Goal: Check status: Check status

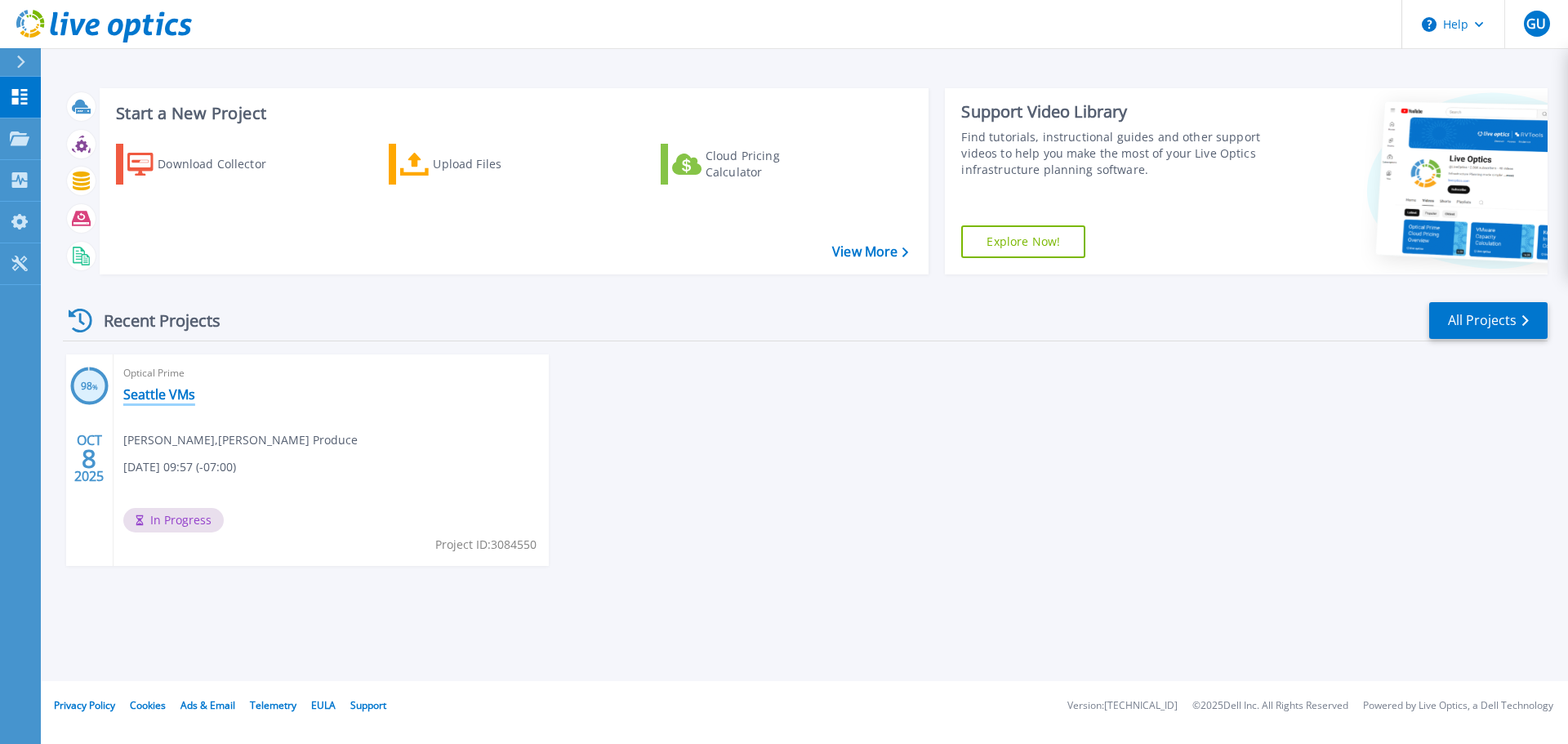
click at [166, 396] on link "Seattle VMs" at bounding box center [160, 395] width 72 height 16
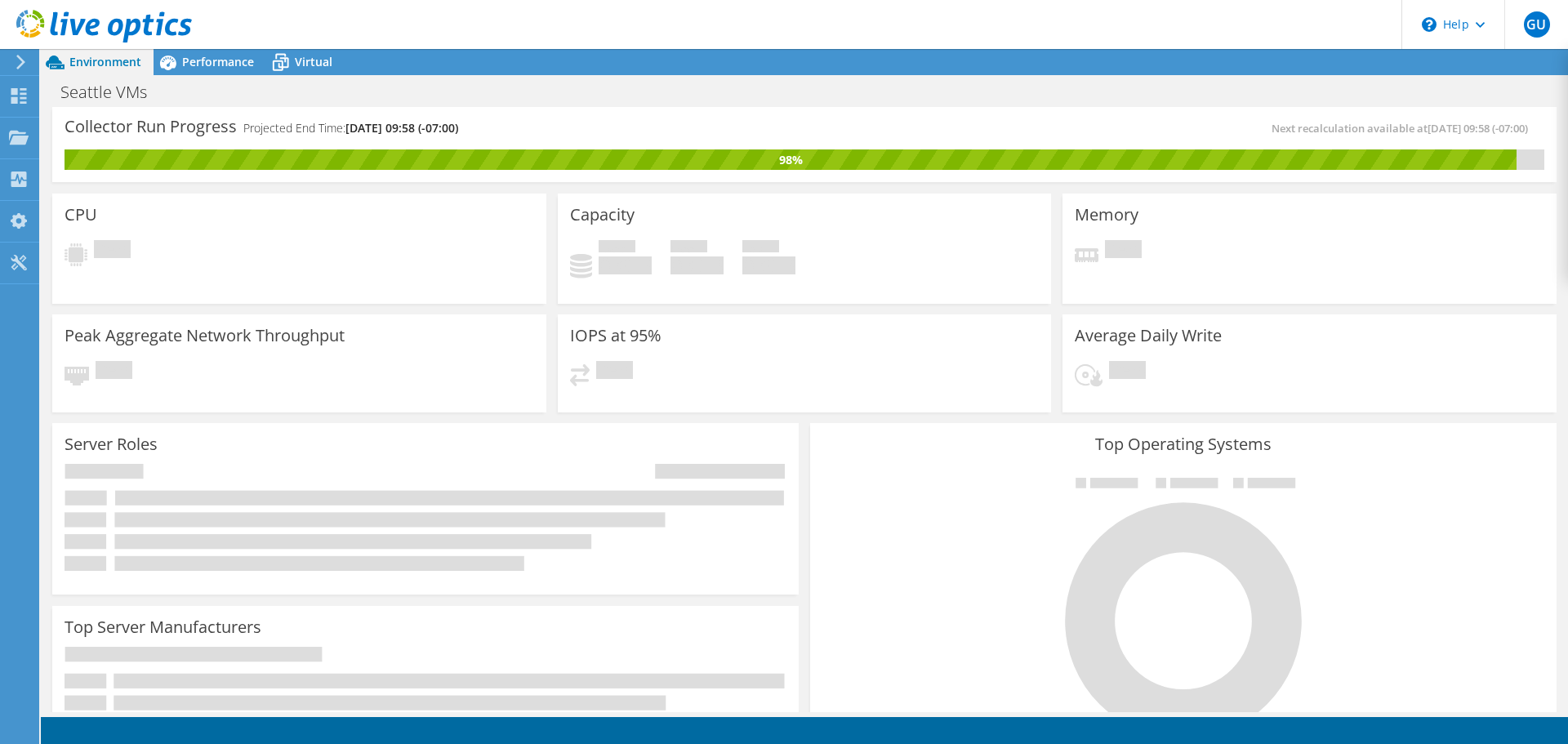
scroll to position [488, 0]
click at [532, 138] on div "Collector Run Progress Projected End Time: 10/09/2025, 09:58 (-07:00)" at bounding box center [435, 134] width 740 height 30
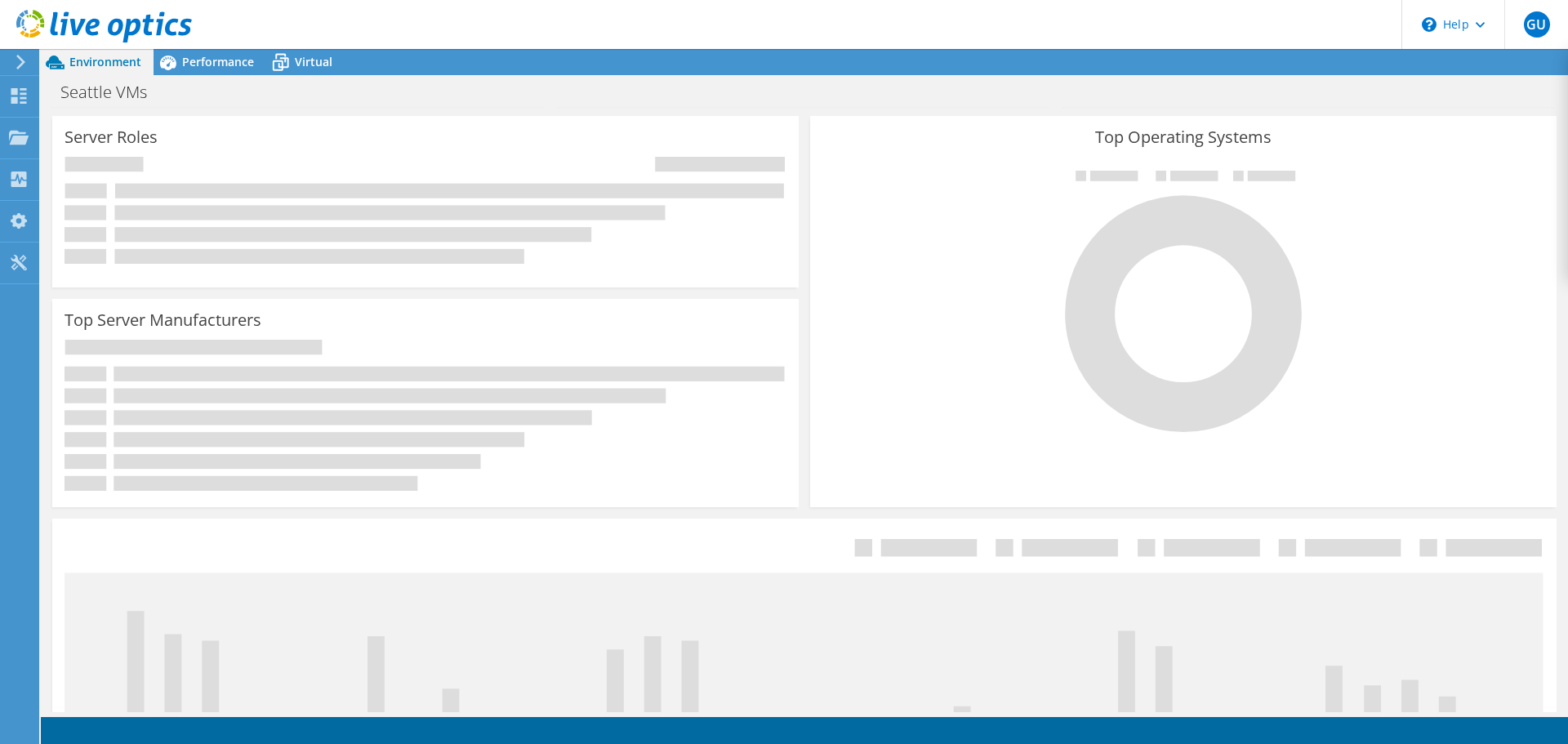
scroll to position [48, 0]
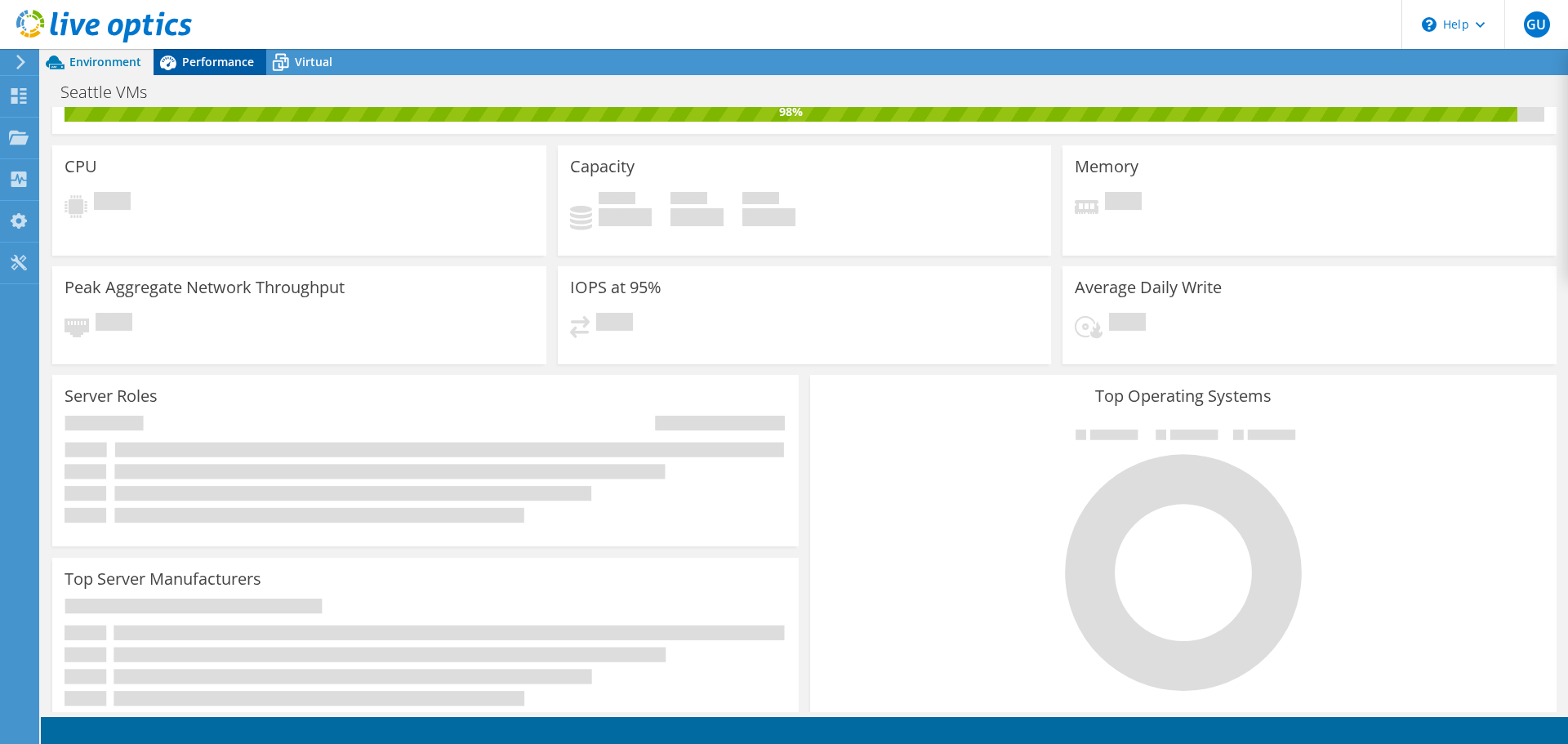
click at [199, 68] on span "Performance" at bounding box center [219, 61] width 72 height 16
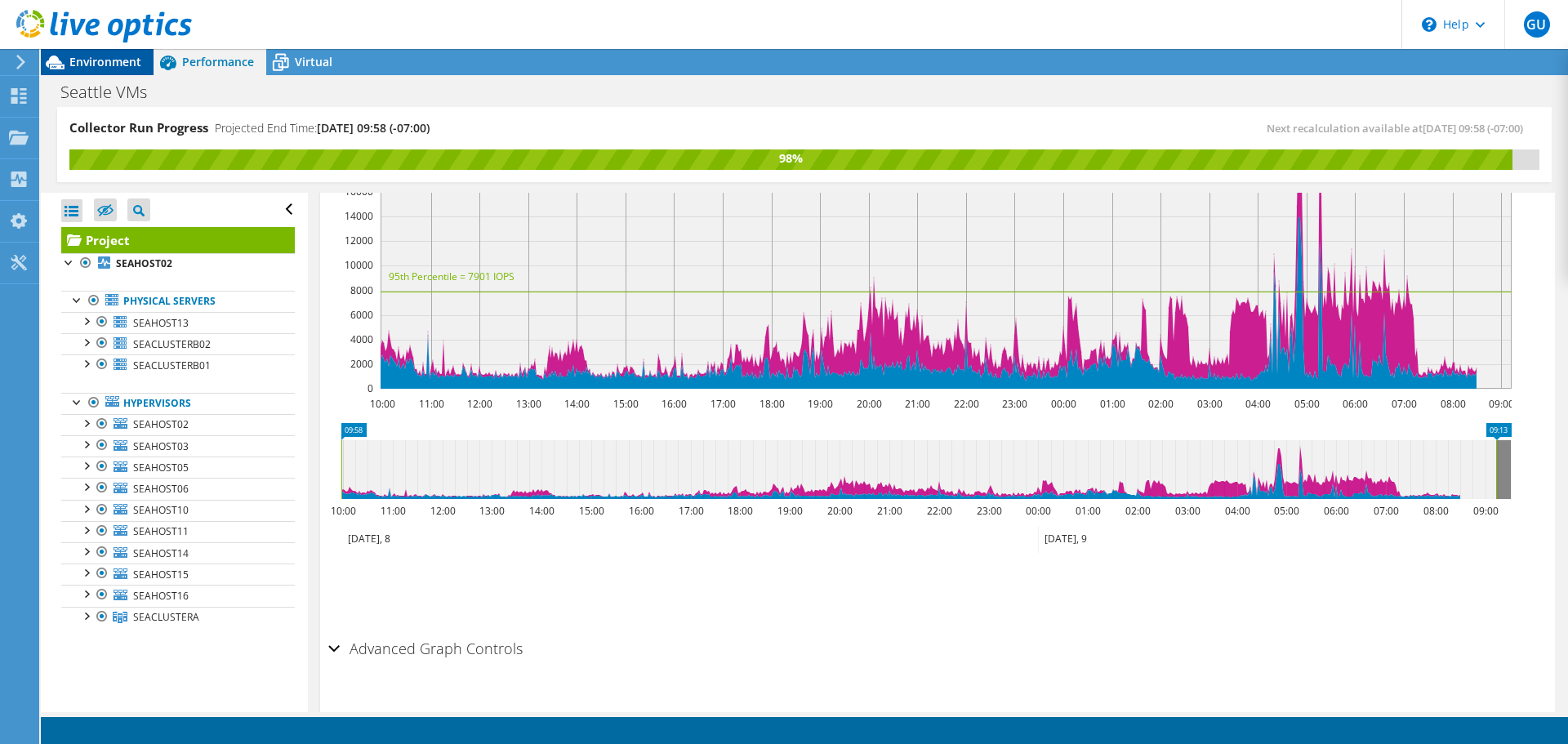
click at [107, 70] on div "Environment" at bounding box center [97, 62] width 113 height 26
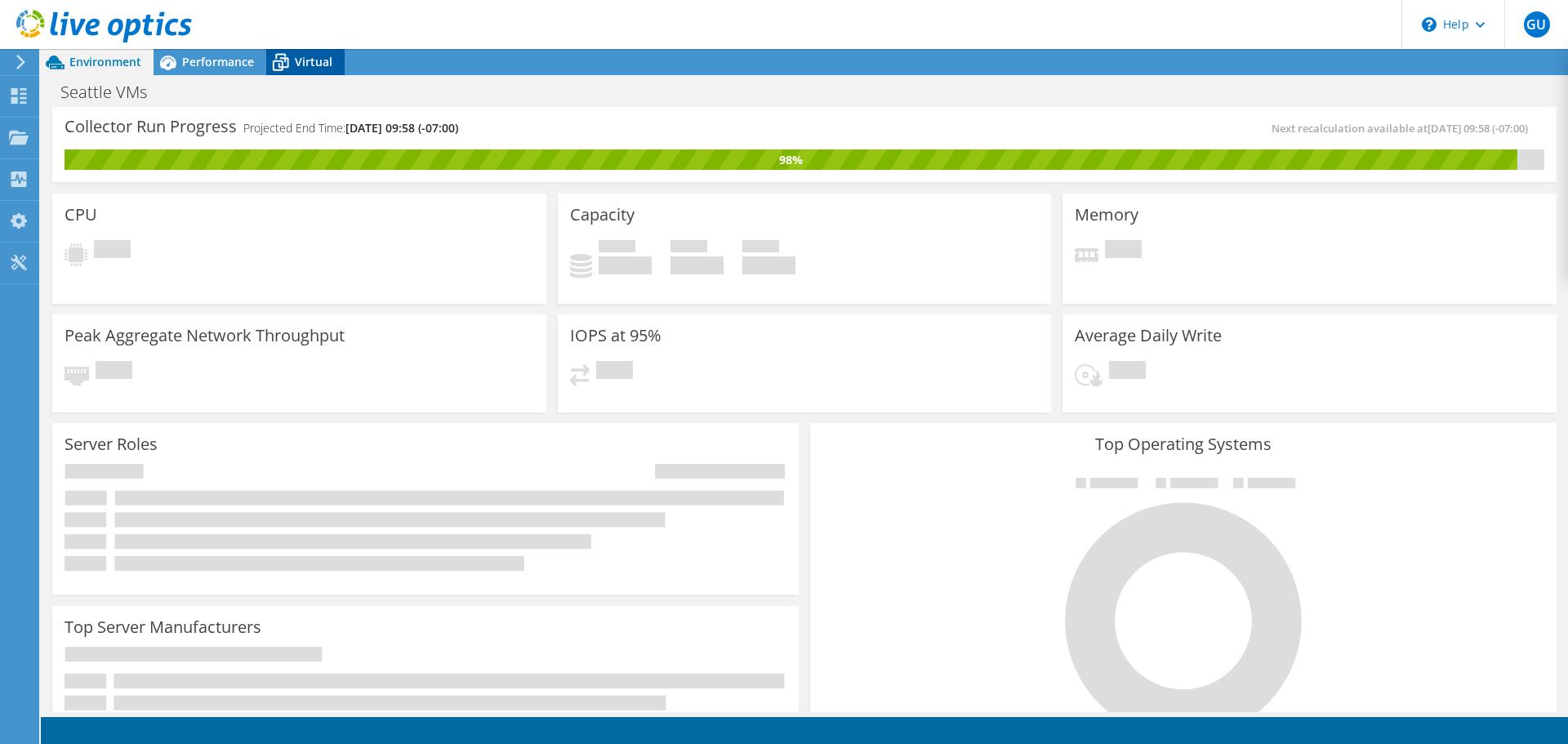
click at [318, 62] on span "Virtual" at bounding box center [313, 61] width 38 height 16
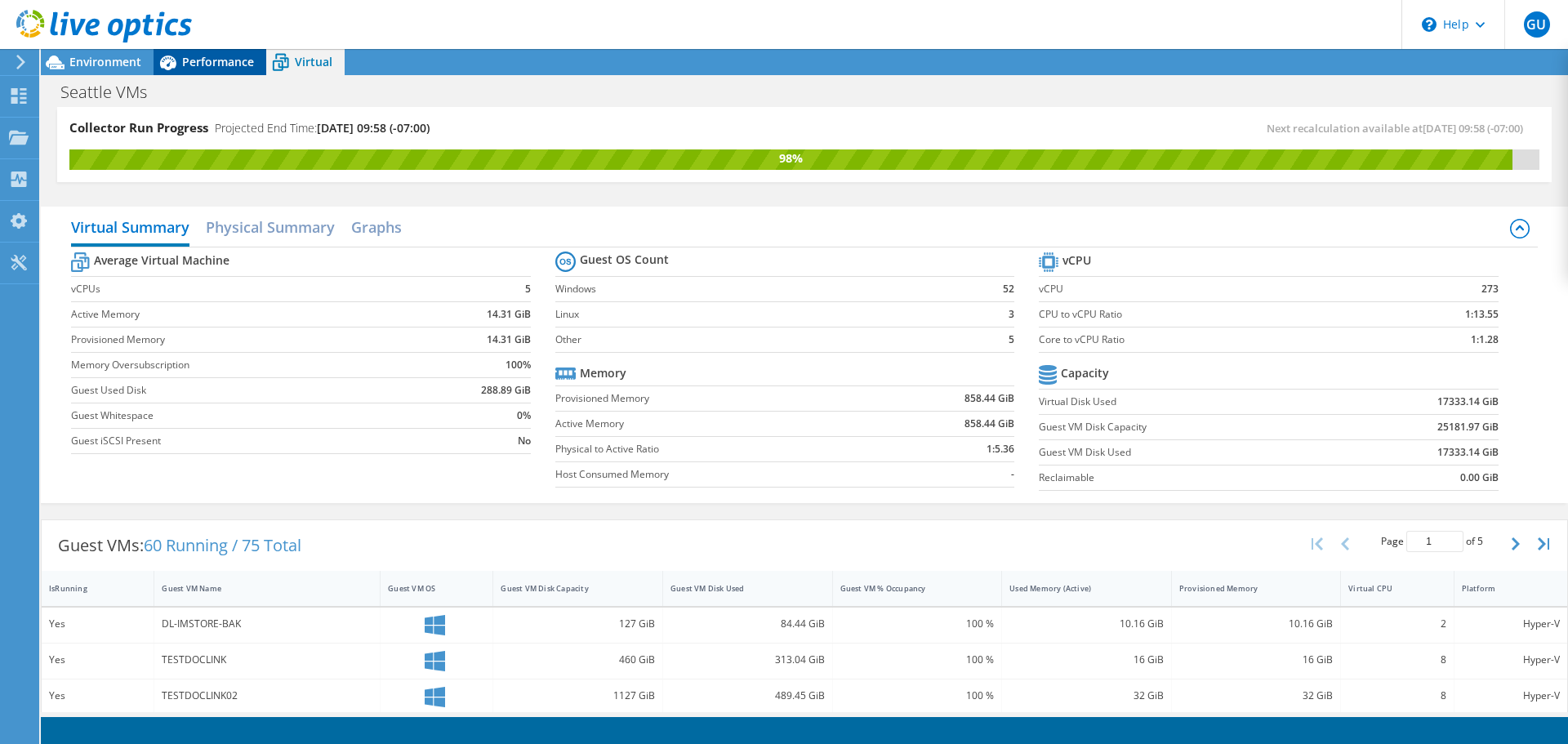
click at [213, 63] on span "Performance" at bounding box center [219, 61] width 72 height 16
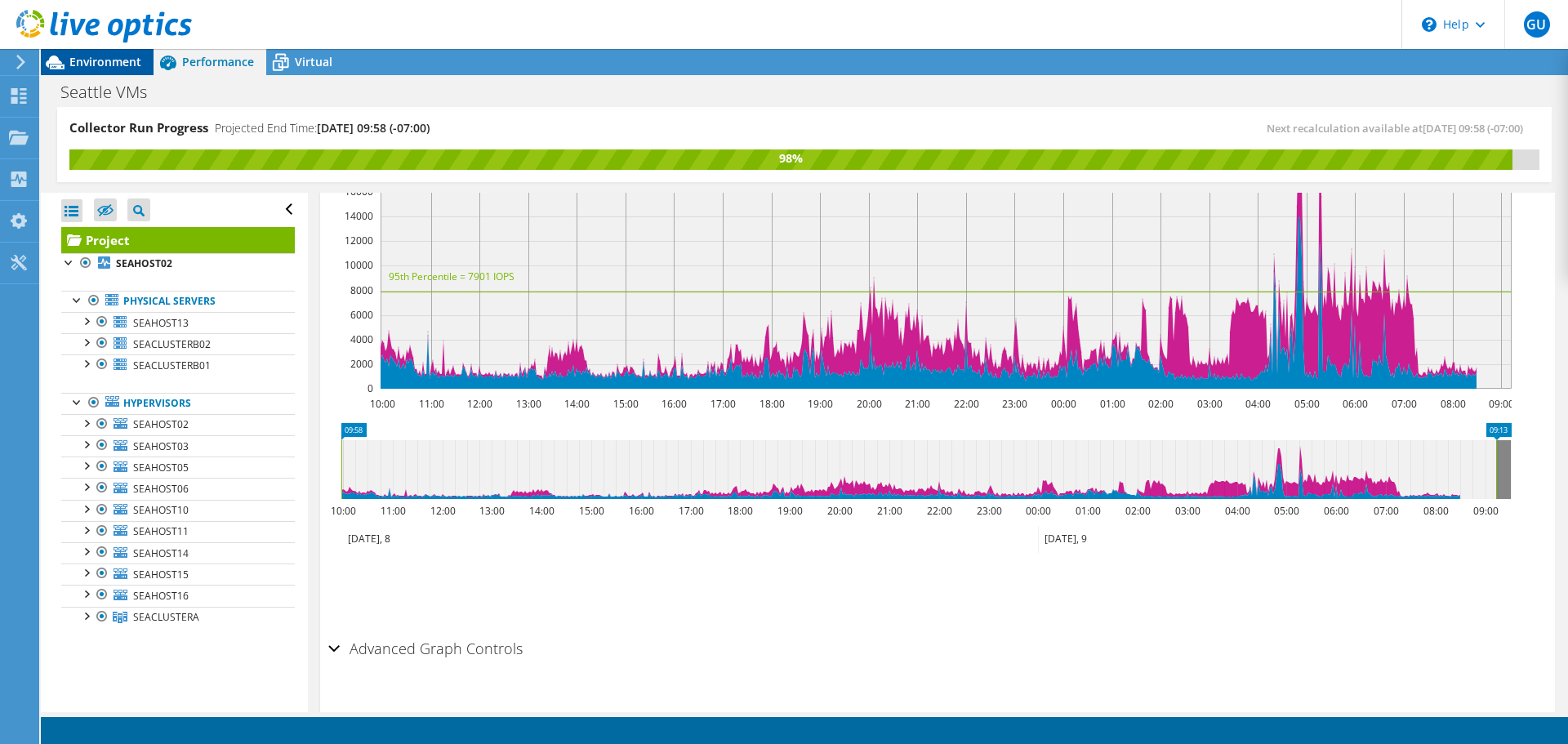
click at [92, 65] on span "Environment" at bounding box center [106, 61] width 72 height 16
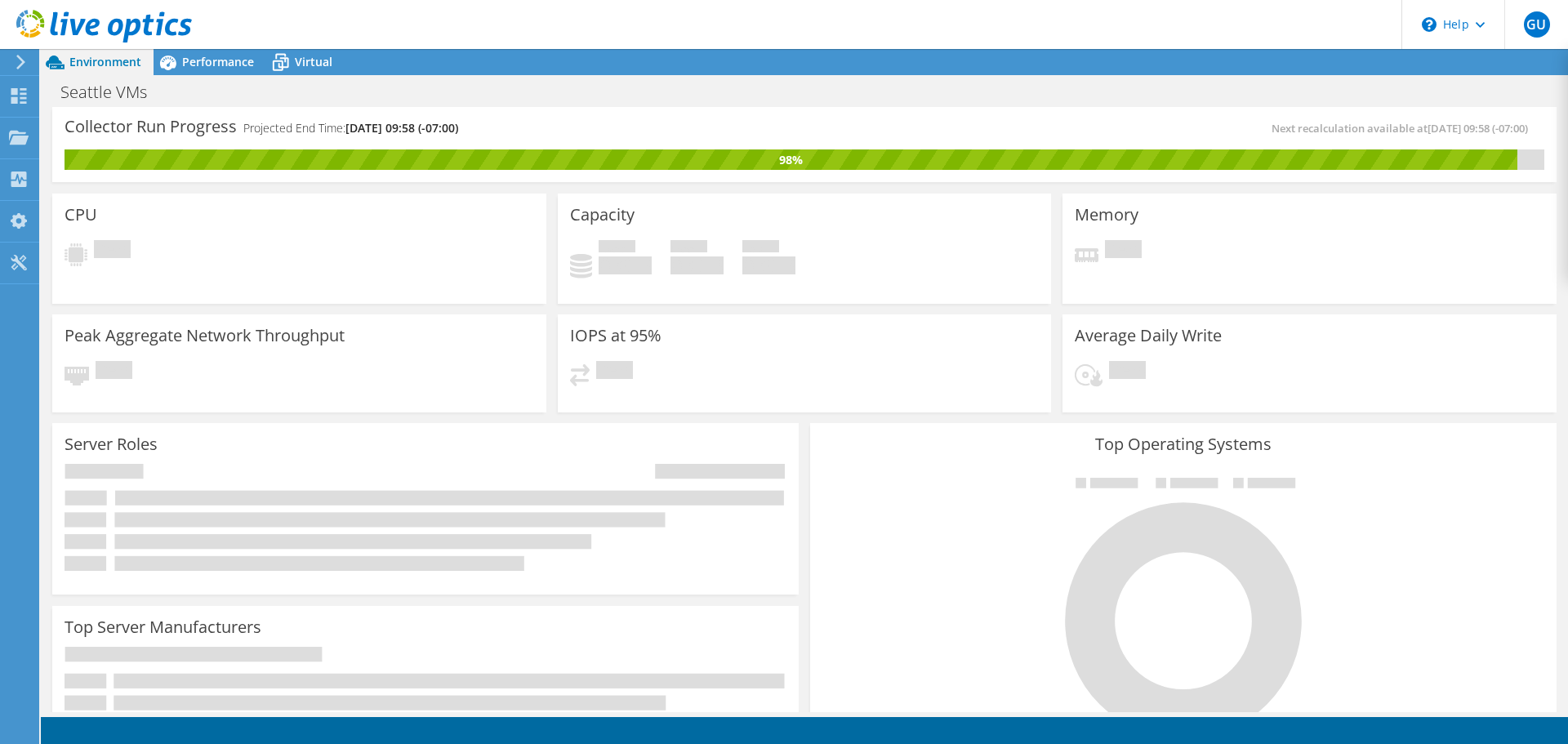
scroll to position [539, 0]
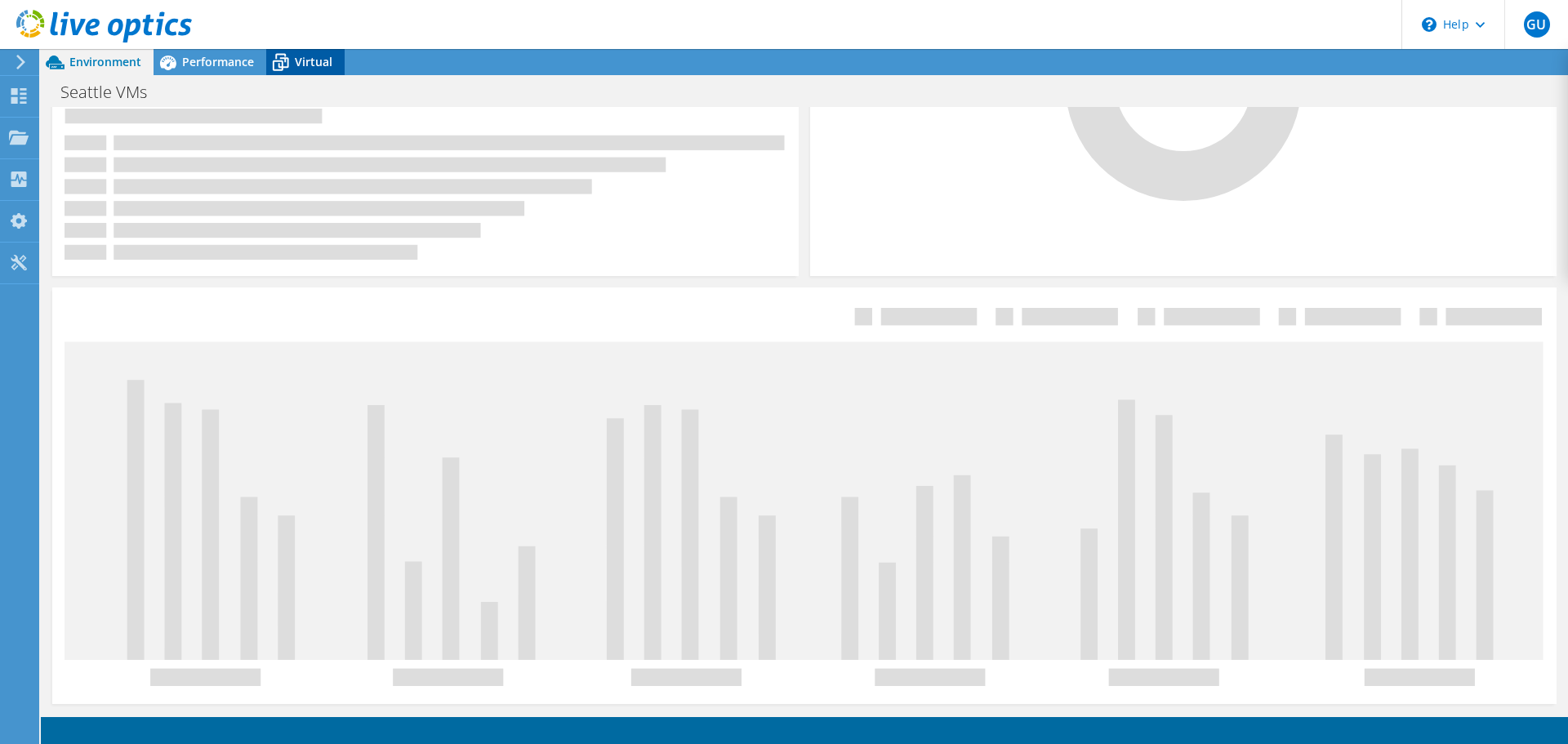
click at [315, 67] on span "Virtual" at bounding box center [313, 61] width 38 height 16
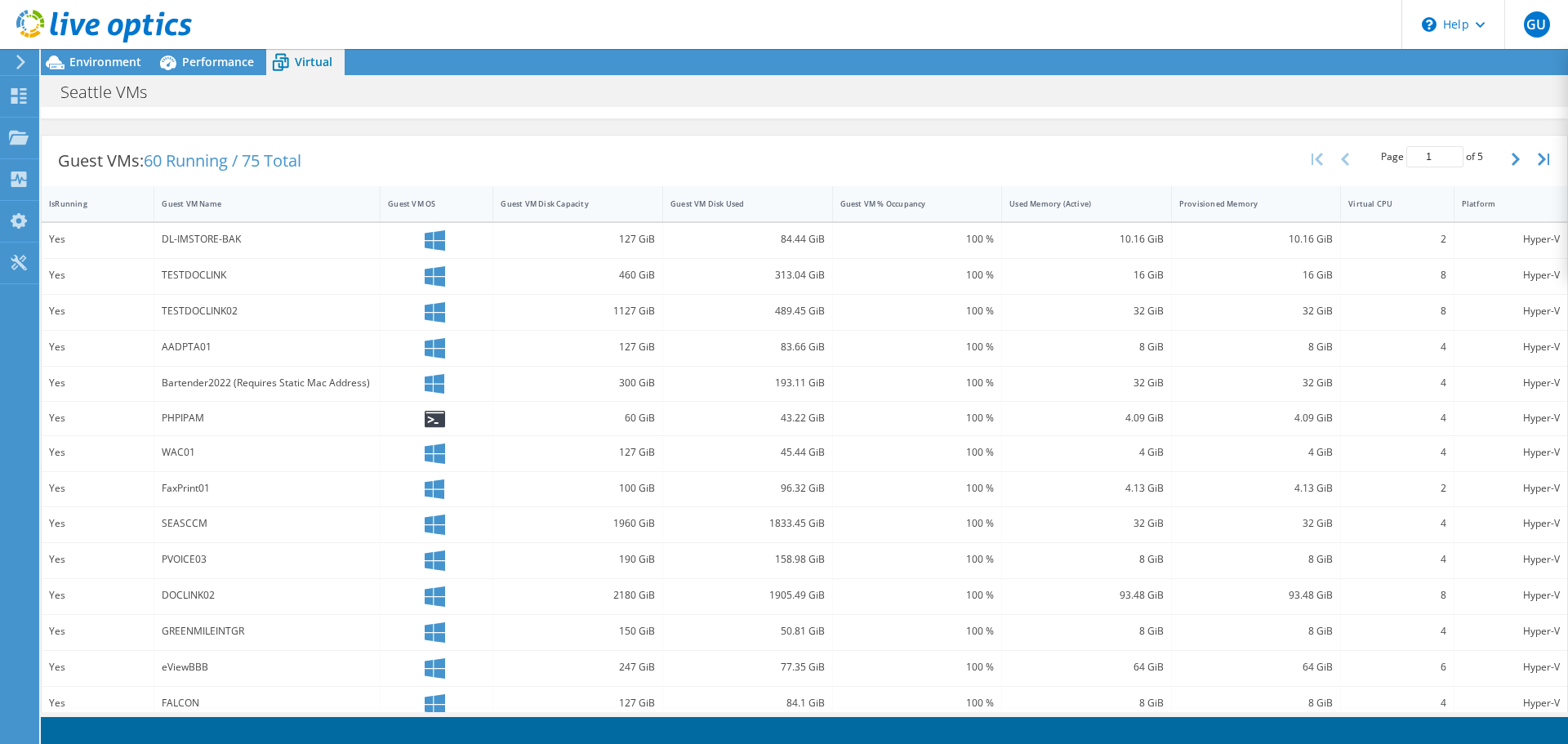
scroll to position [358, 0]
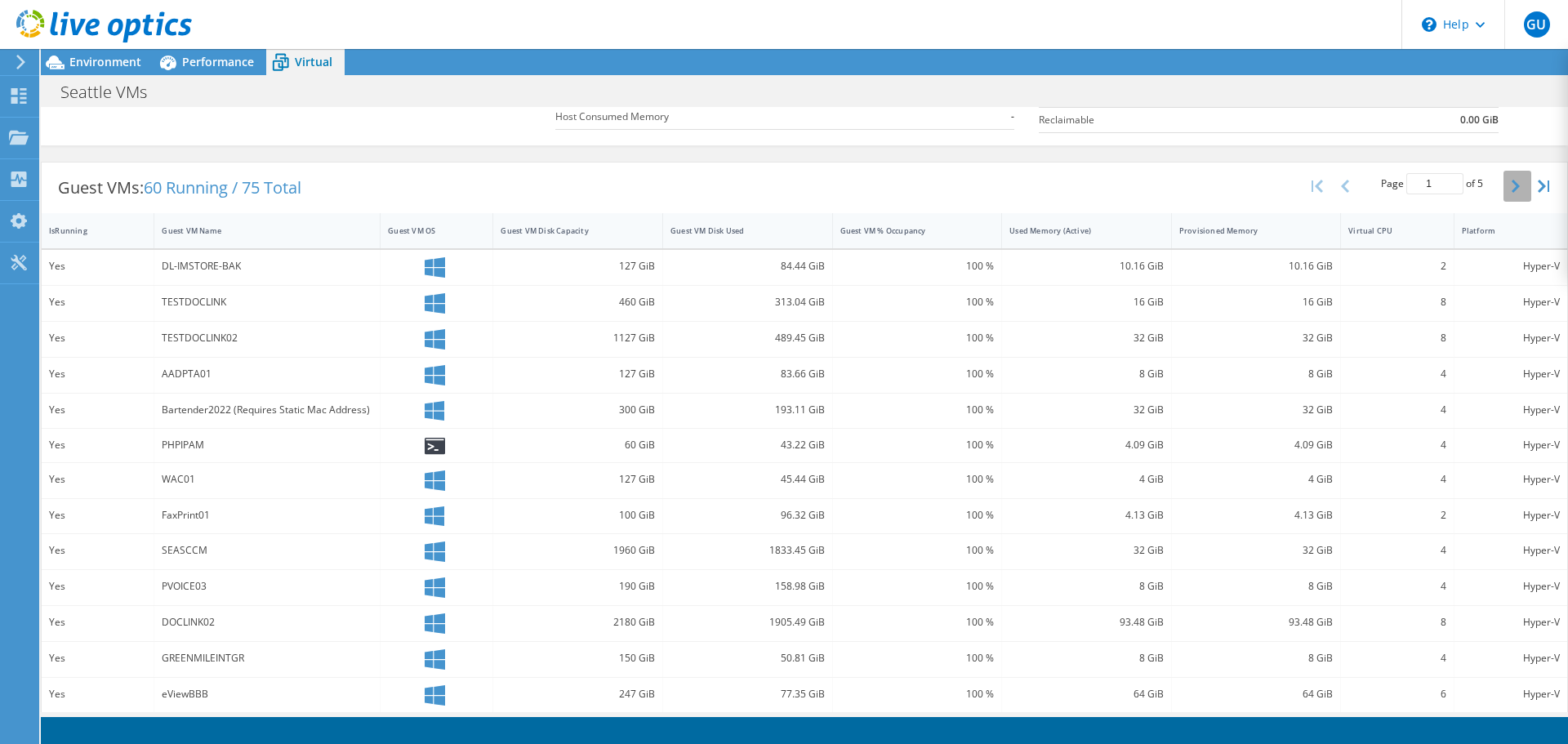
click at [1512, 181] on icon "button" at bounding box center [1516, 187] width 8 height 13
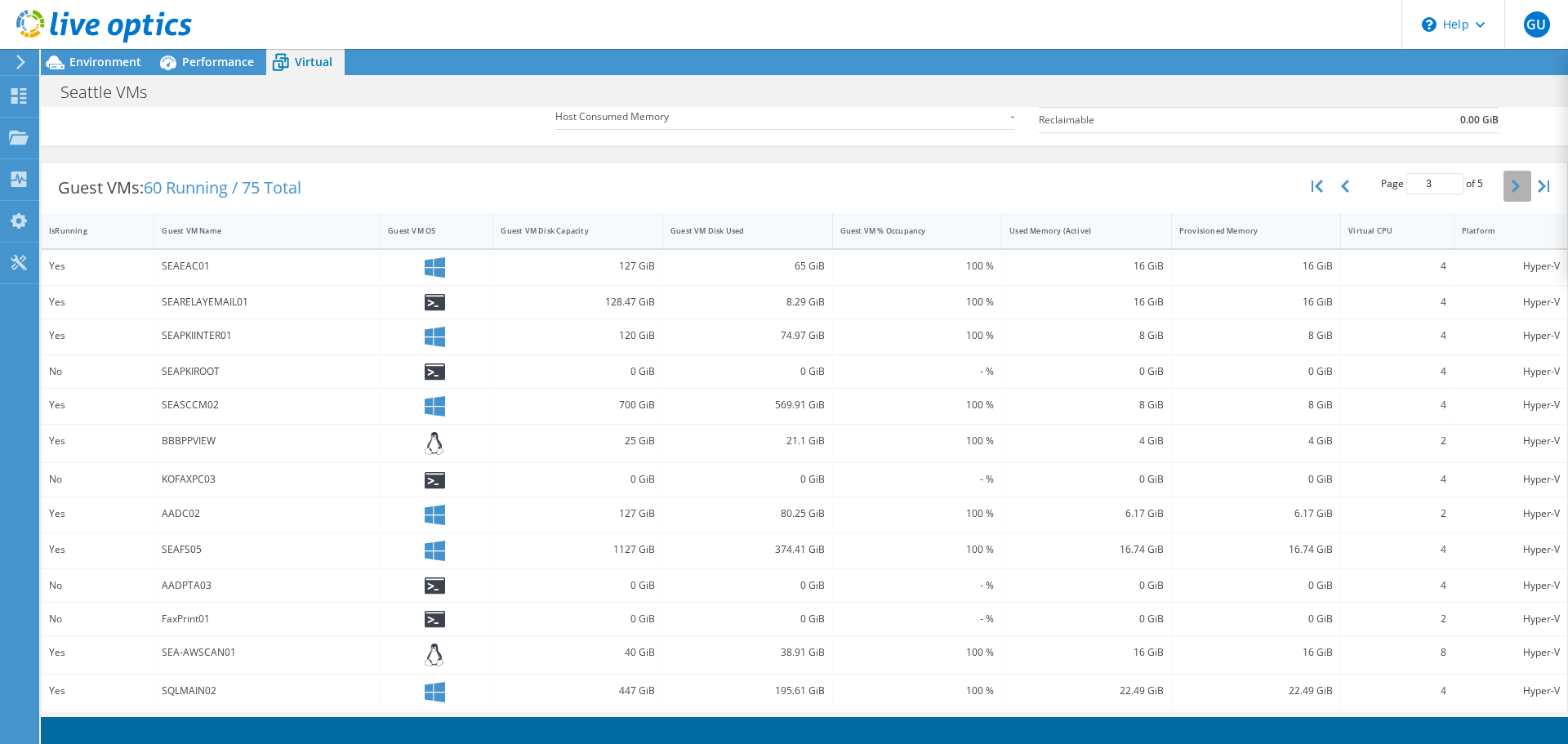
click at [1512, 181] on icon "button" at bounding box center [1516, 187] width 8 height 13
type input "5"
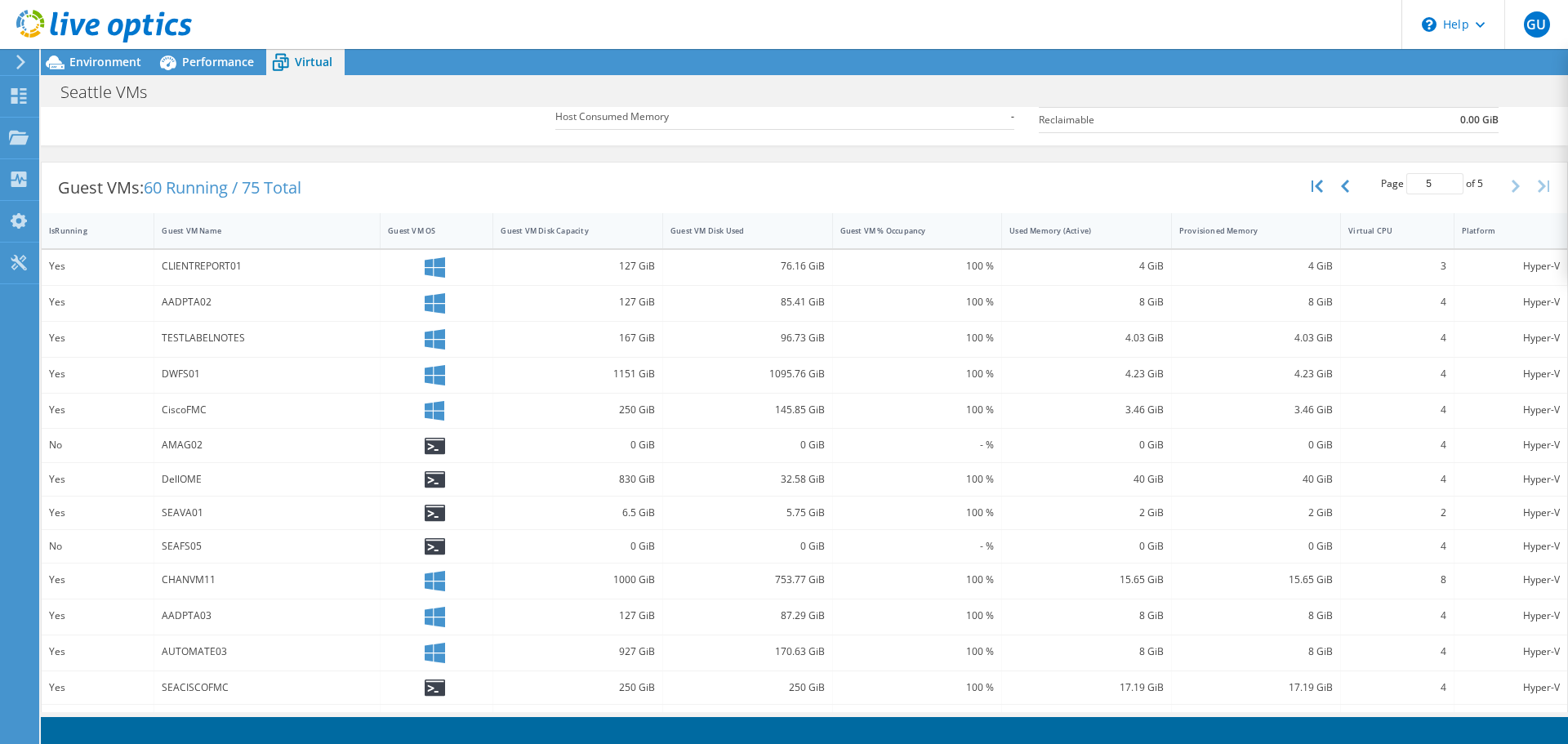
scroll to position [0, 0]
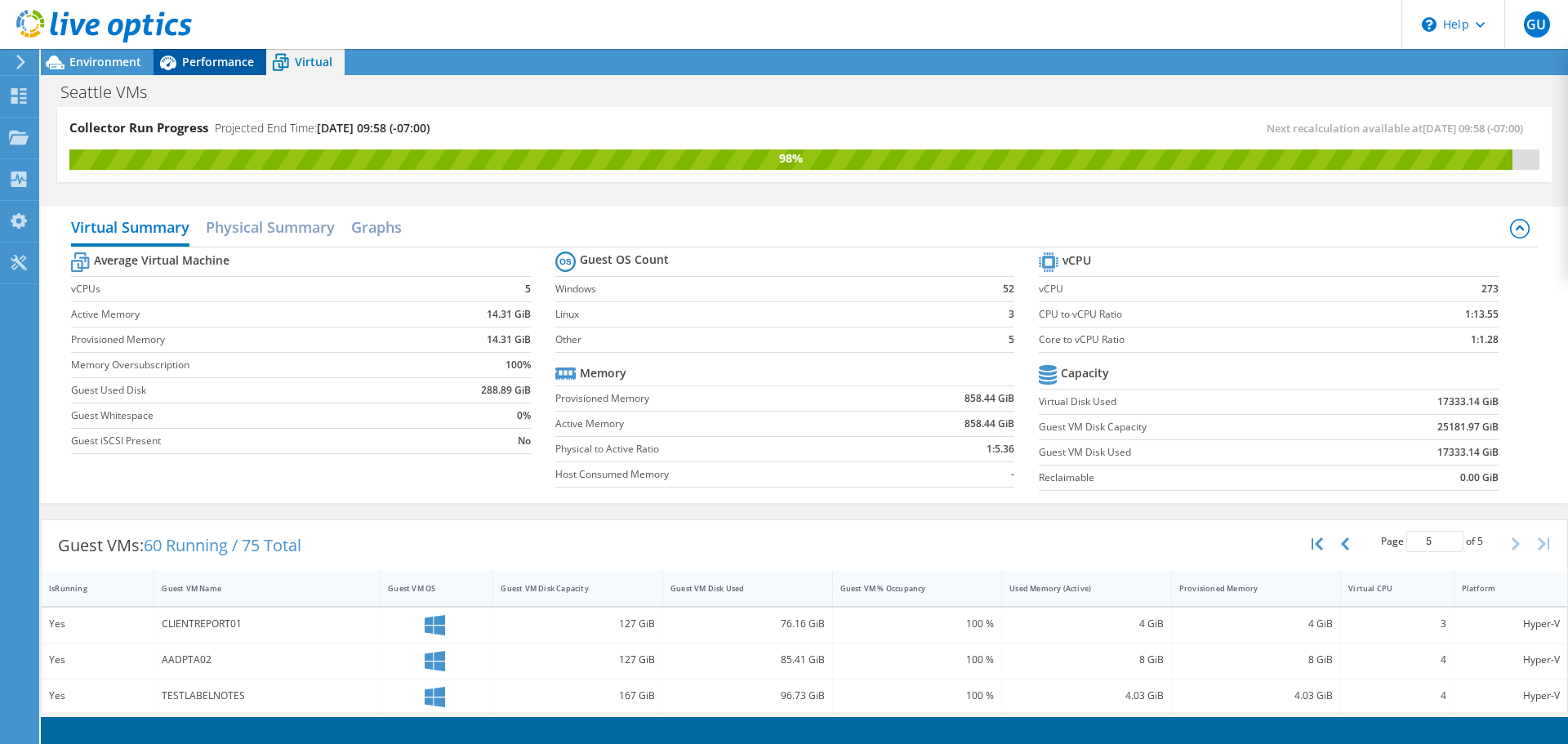
click at [209, 64] on span "Performance" at bounding box center [219, 61] width 72 height 16
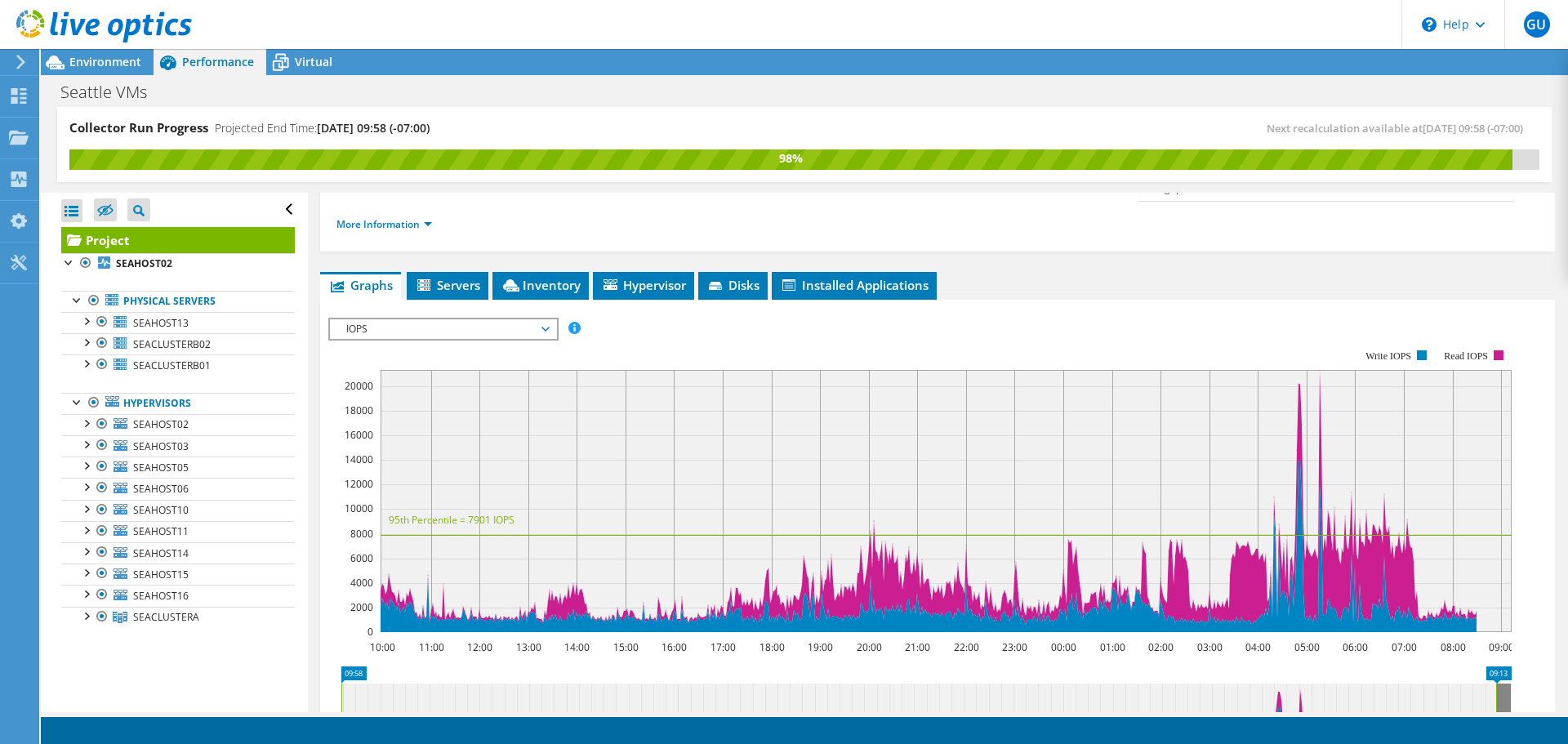
scroll to position [245, 0]
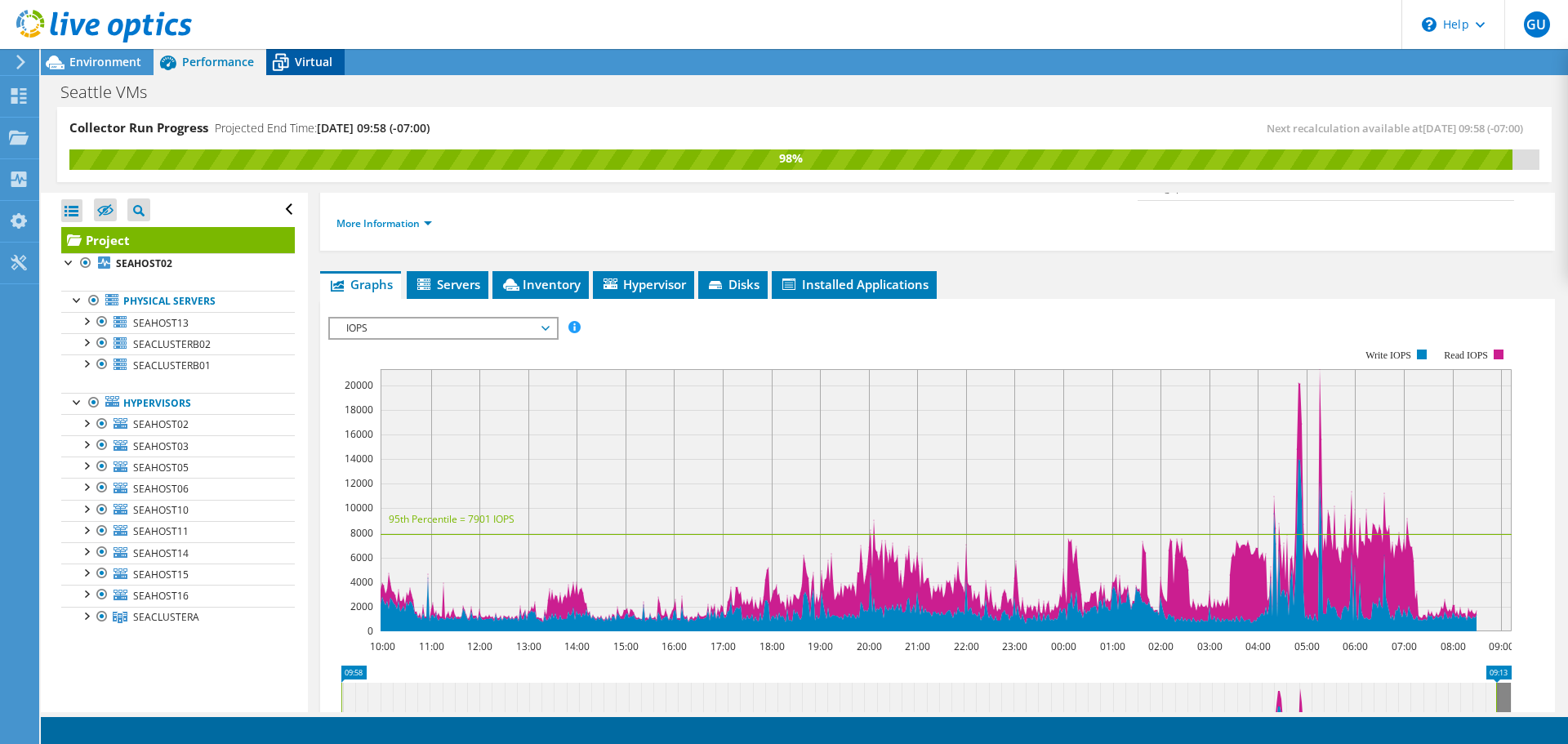
click at [318, 71] on div "Virtual" at bounding box center [305, 62] width 79 height 26
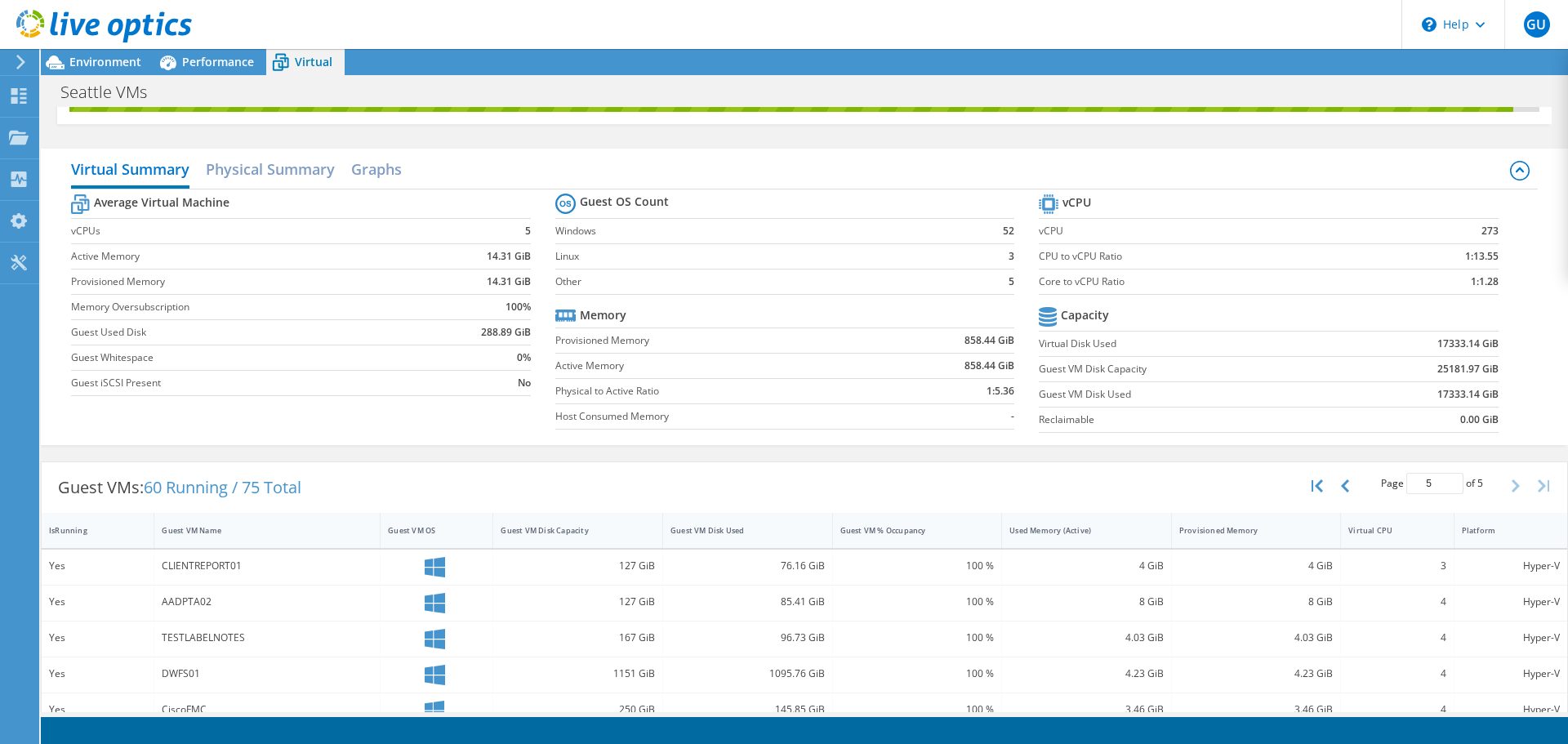
scroll to position [0, 0]
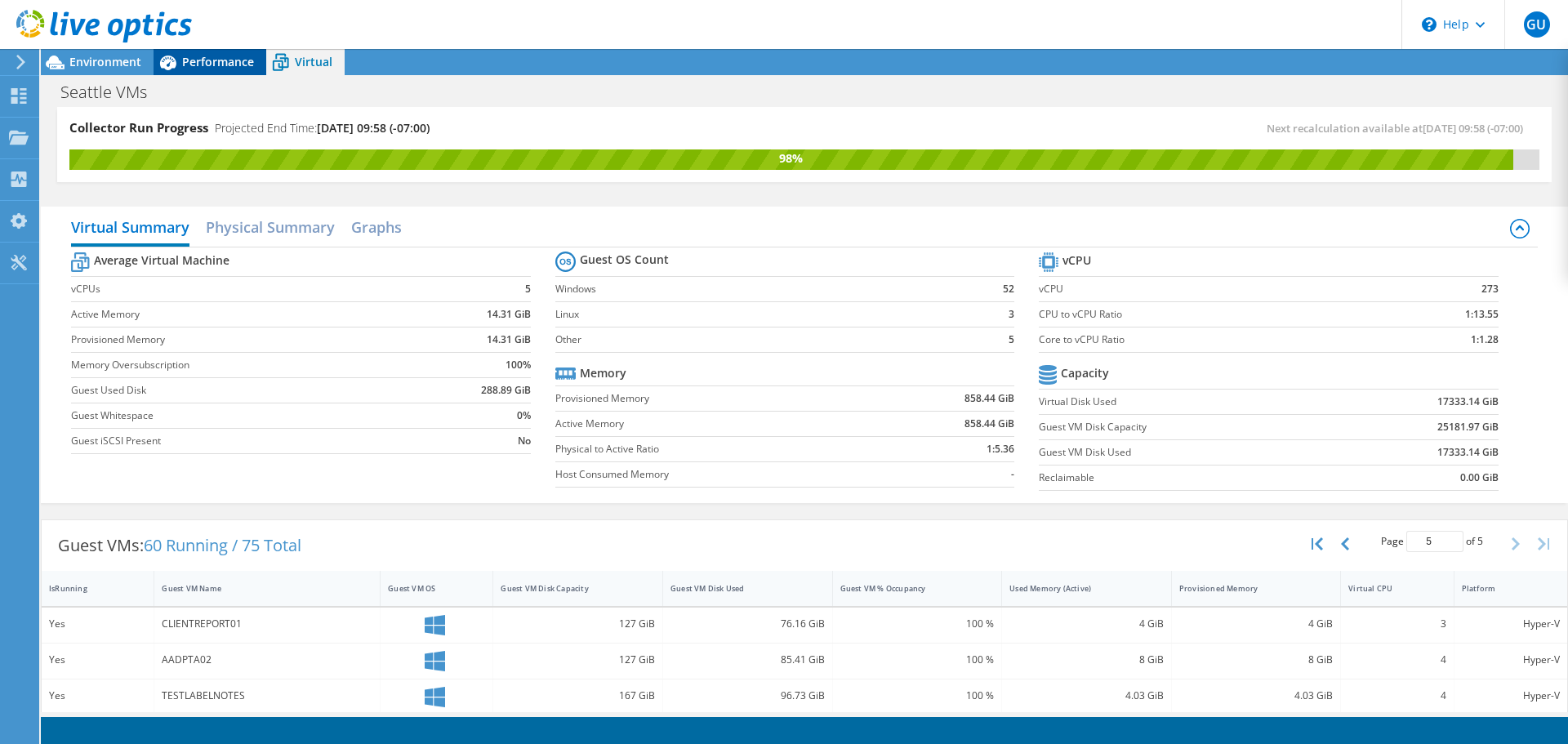
click at [207, 71] on div "Performance" at bounding box center [210, 62] width 113 height 26
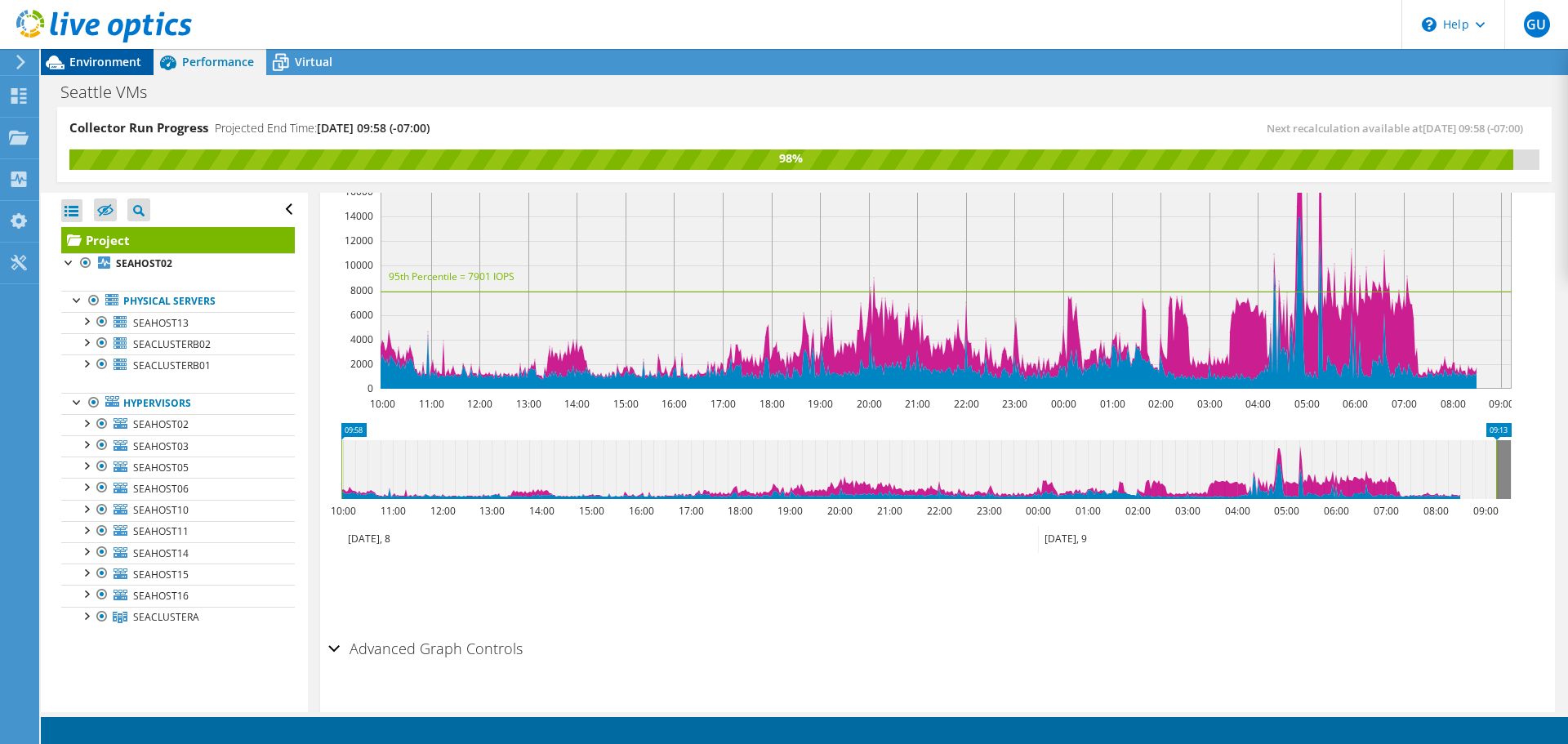
click at [136, 61] on span "Environment" at bounding box center [106, 61] width 72 height 16
